Goal: Task Accomplishment & Management: Manage account settings

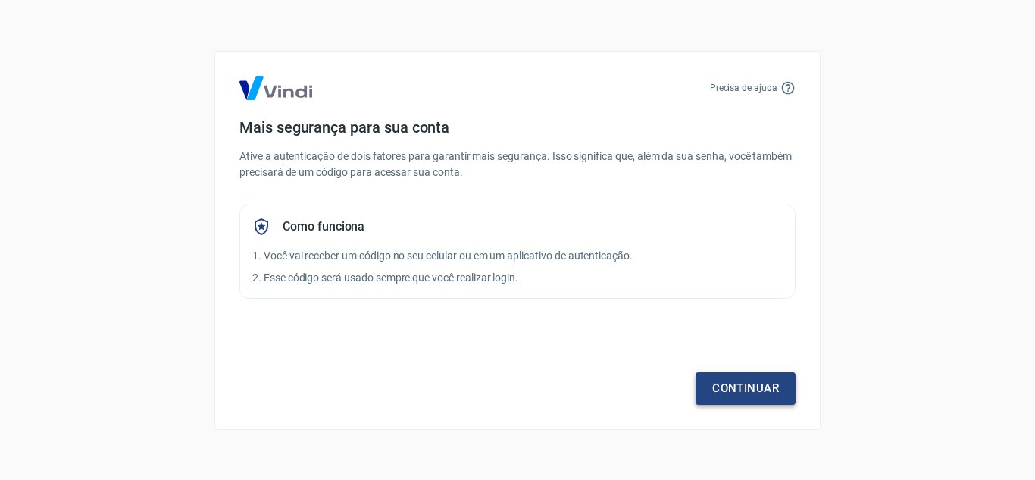
click at [756, 379] on link "Continuar" at bounding box center [745, 388] width 100 height 32
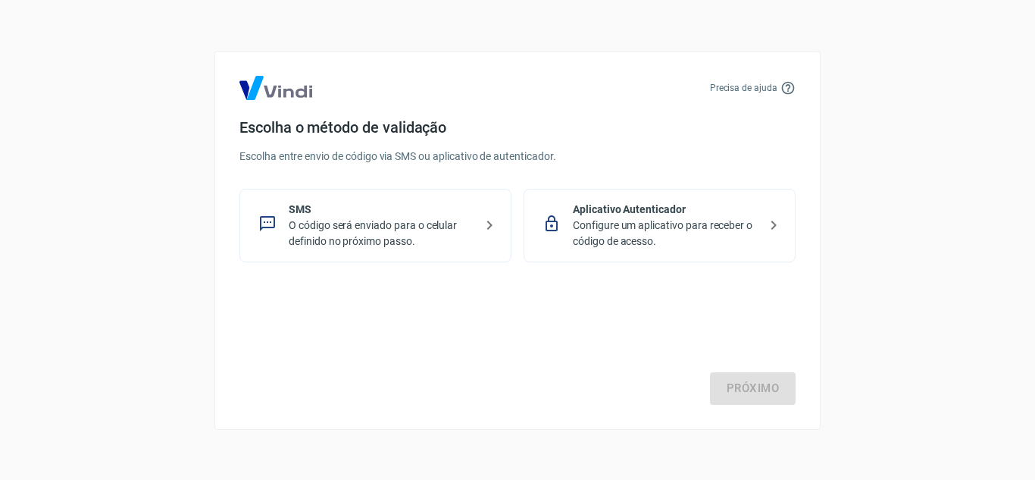
click at [395, 236] on p "O código será enviado para o celular definido no próximo passo." at bounding box center [382, 233] width 186 height 32
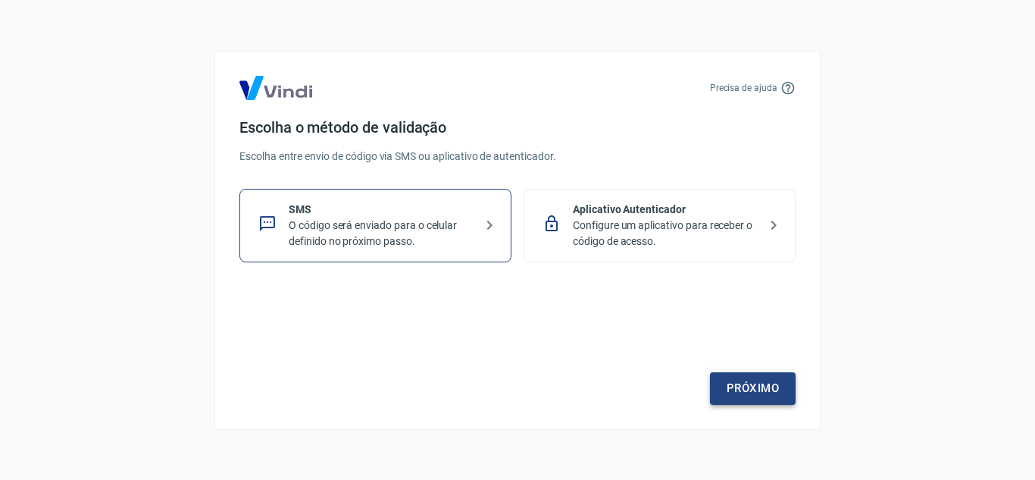
click at [762, 387] on link "Próximo" at bounding box center [753, 388] width 86 height 32
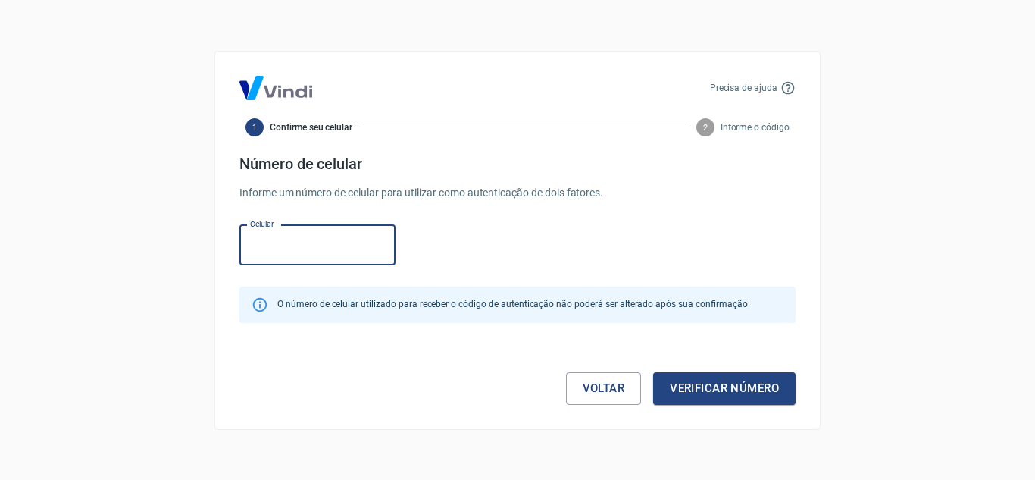
click at [292, 233] on input "Celular" at bounding box center [317, 245] width 156 height 40
paste input "[PHONE_NUMBER]"
click at [277, 244] on input "[PHONE_NUMBER]" at bounding box center [317, 245] width 156 height 40
type input "[PHONE_NUMBER]"
click at [705, 383] on button "Verificar número" at bounding box center [724, 388] width 142 height 32
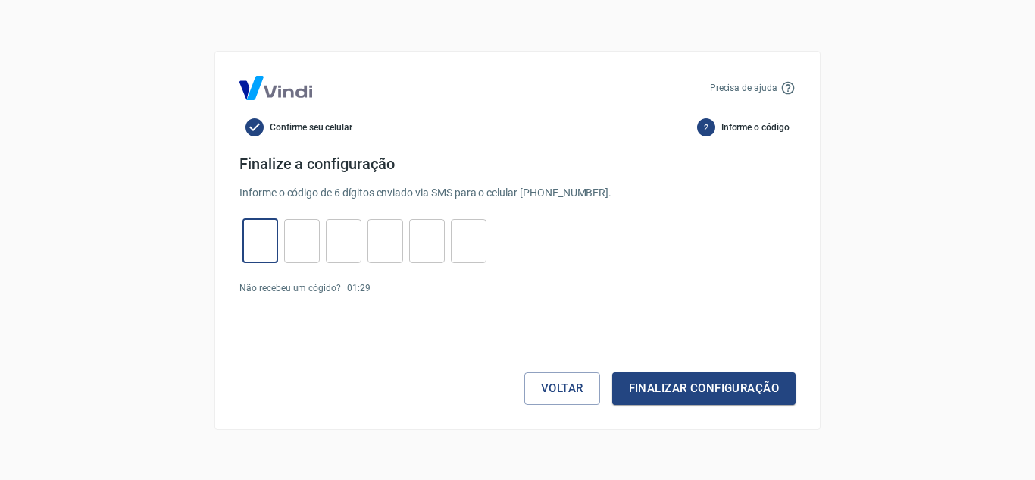
click at [271, 241] on input "tel" at bounding box center [260, 240] width 36 height 33
click at [417, 292] on link "Enviar novamente" at bounding box center [413, 288] width 73 height 11
click at [264, 242] on input "tel" at bounding box center [260, 240] width 36 height 33
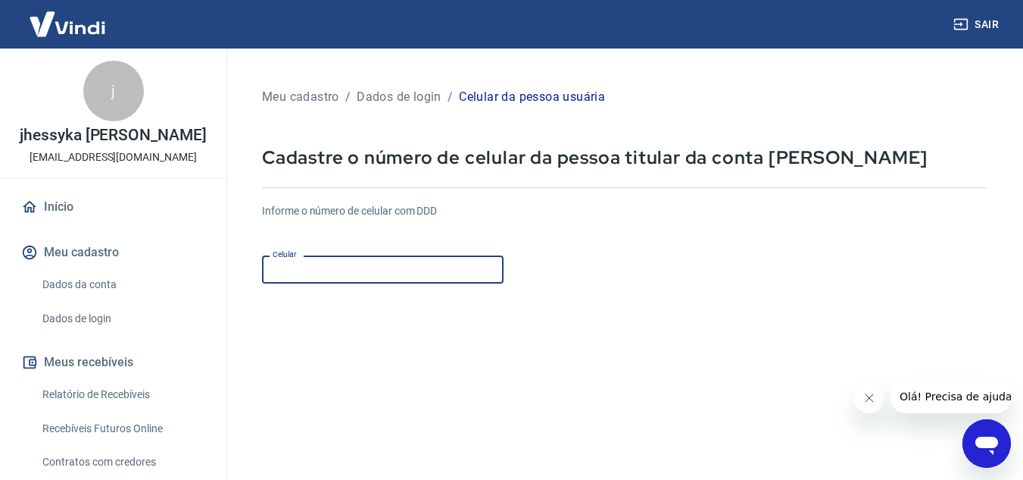
click at [332, 266] on input "Celular" at bounding box center [383, 269] width 242 height 28
type input "[PHONE_NUMBER]"
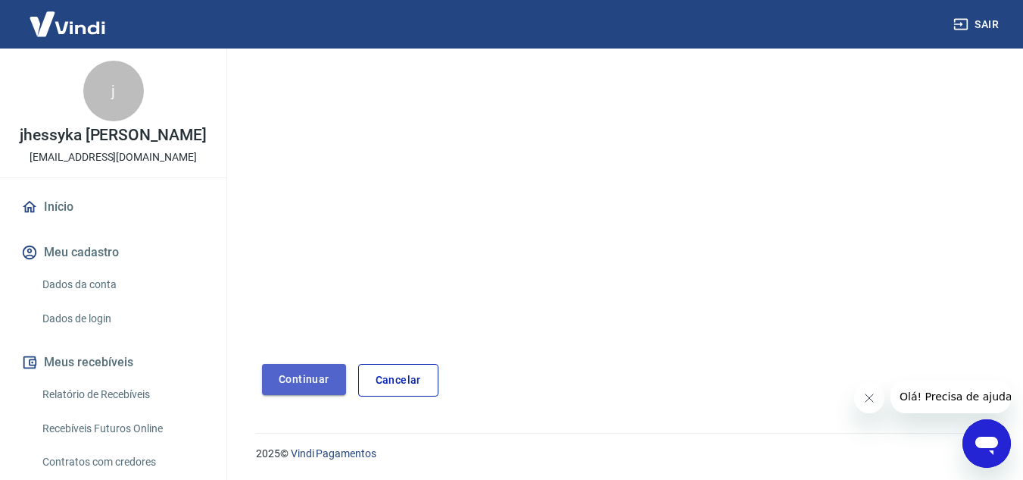
click at [314, 377] on button "Continuar" at bounding box center [304, 379] width 84 height 31
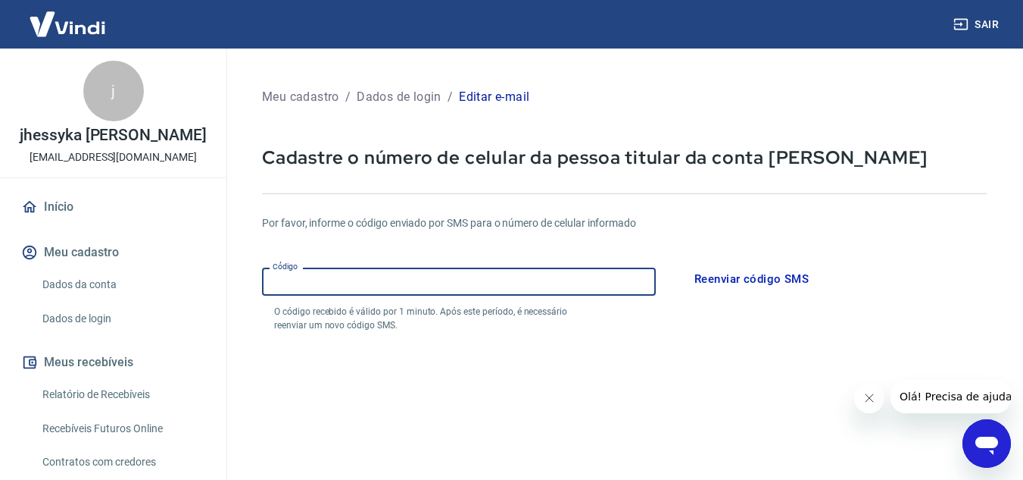
click at [320, 282] on input "Código" at bounding box center [459, 281] width 394 height 28
click at [411, 280] on input "Código" at bounding box center [459, 281] width 394 height 28
click at [742, 278] on button "Reenviar código SMS" at bounding box center [751, 279] width 131 height 32
